Goal: Task Accomplishment & Management: Use online tool/utility

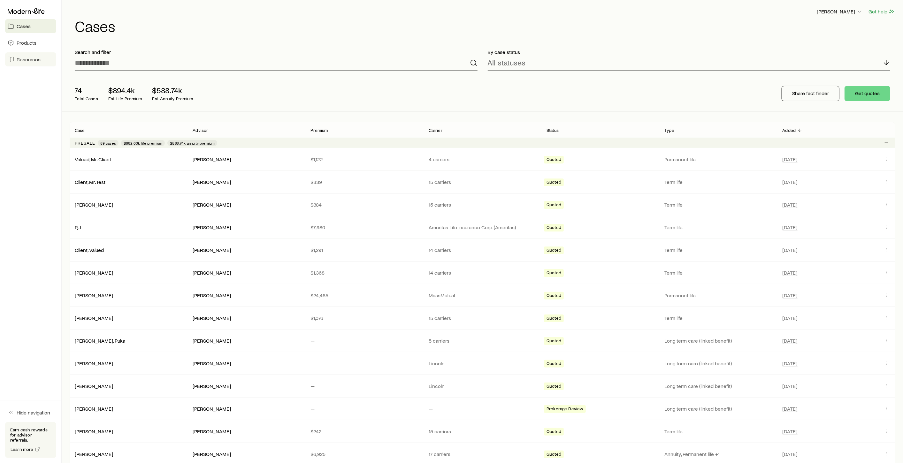
click at [27, 59] on span "Resources" at bounding box center [29, 59] width 24 height 6
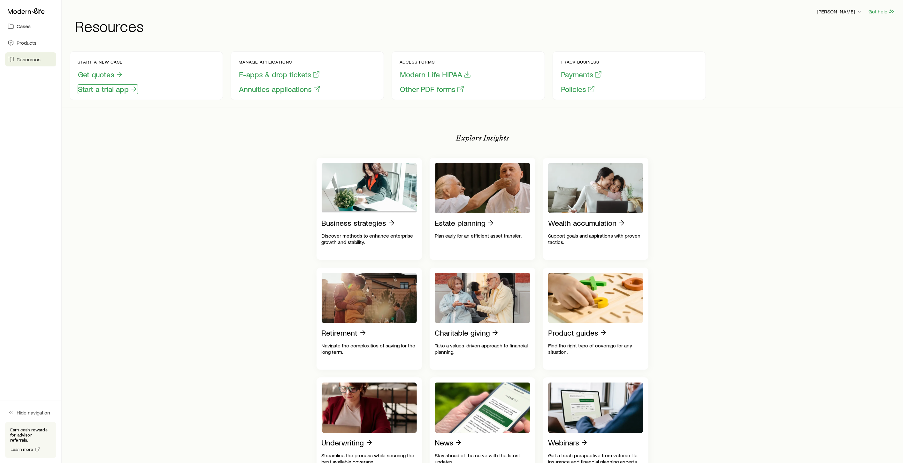
click at [109, 88] on button "Start a trial app" at bounding box center [108, 89] width 60 height 10
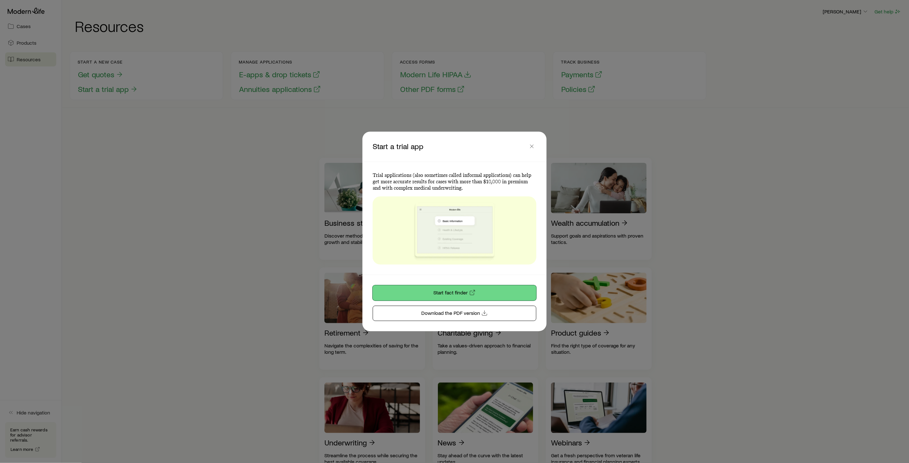
click at [451, 292] on link "Start fact finder" at bounding box center [455, 293] width 164 height 15
click at [534, 145] on icon "button" at bounding box center [531, 146] width 6 height 6
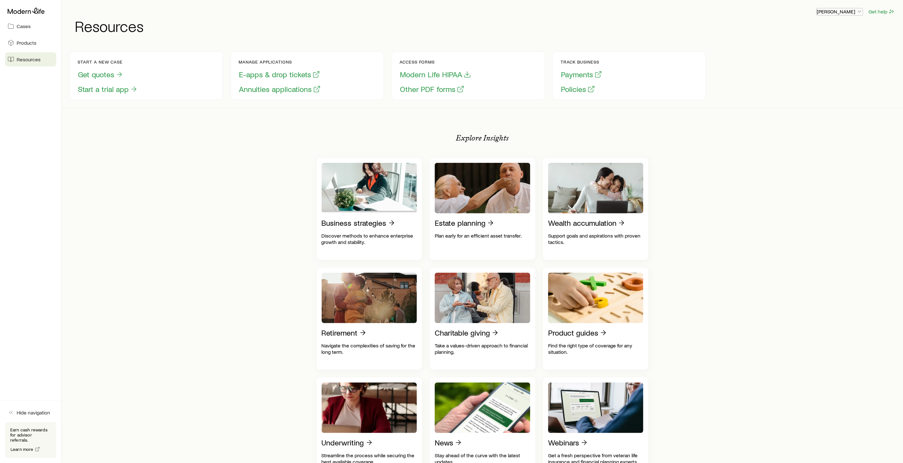
click at [859, 12] on icon "button" at bounding box center [860, 11] width 6 height 6
click at [813, 75] on span "Sign out" at bounding box center [810, 77] width 18 height 6
